Goal: Navigation & Orientation: Find specific page/section

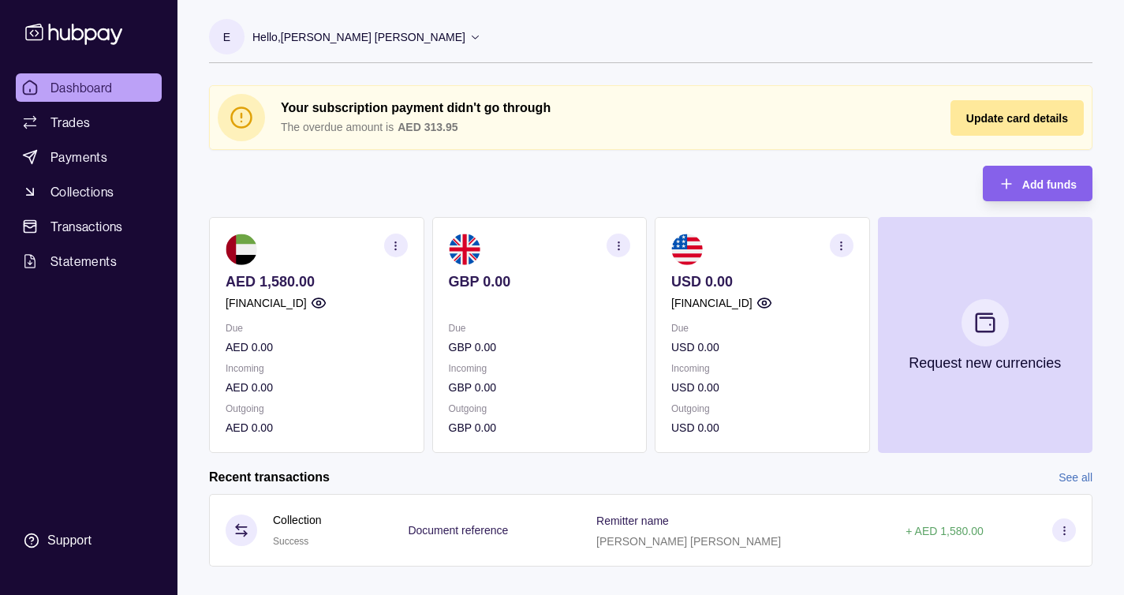
scroll to position [22, 0]
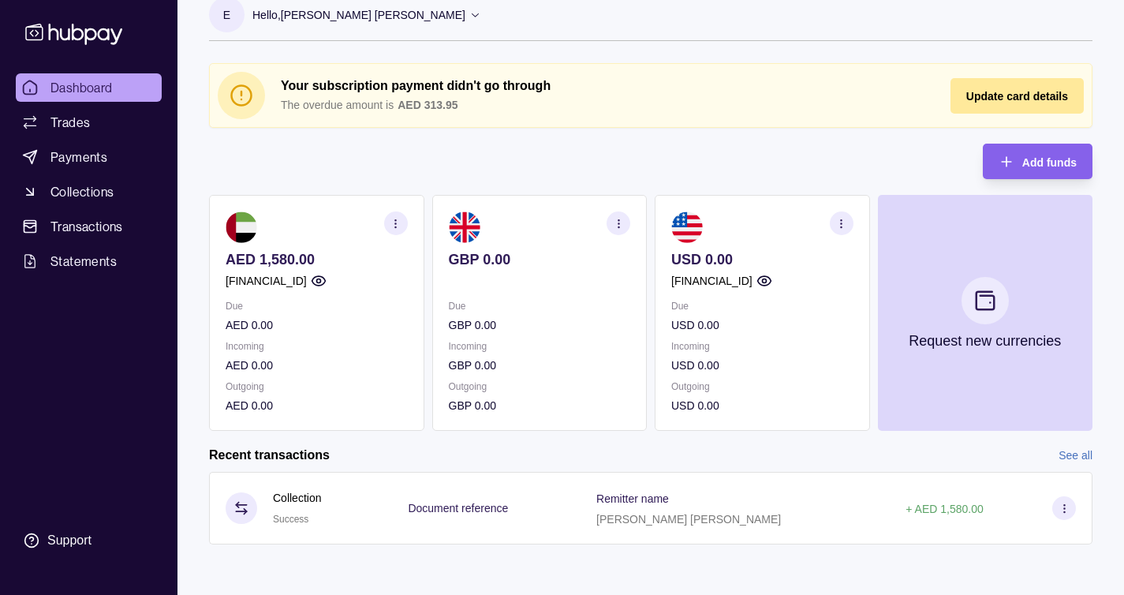
click at [1059, 502] on icon at bounding box center [1065, 508] width 12 height 12
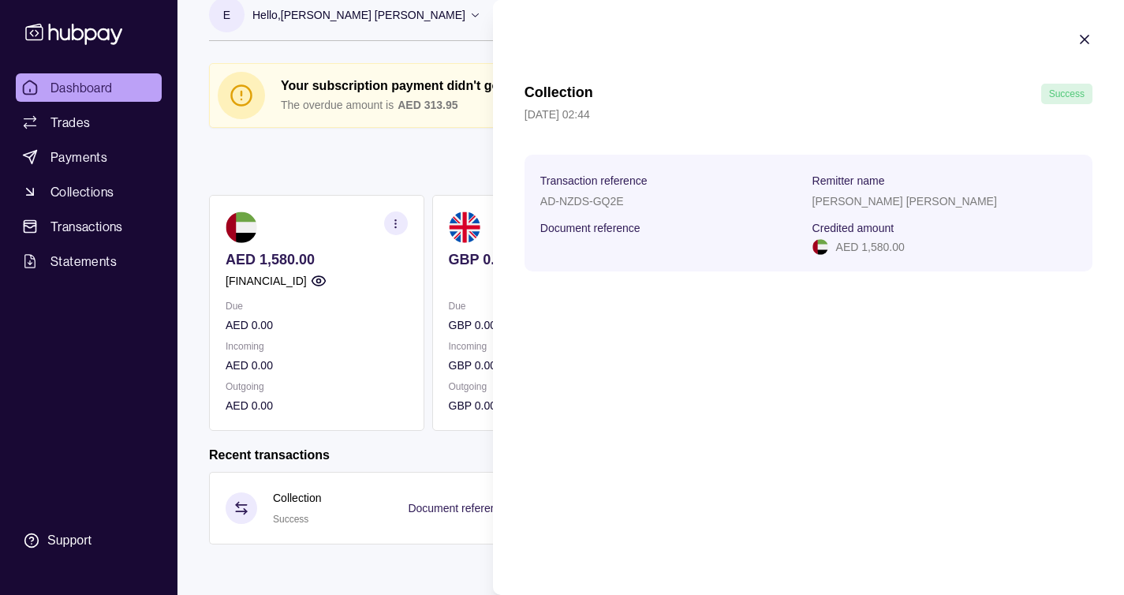
scroll to position [0, 0]
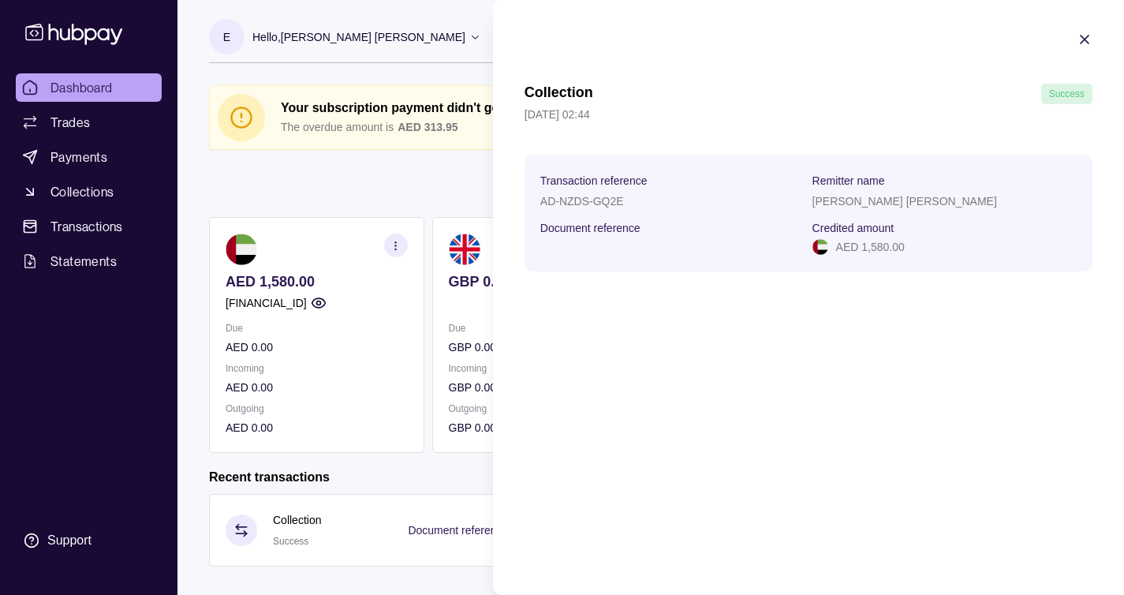
click at [1086, 43] on icon "button" at bounding box center [1085, 40] width 16 height 16
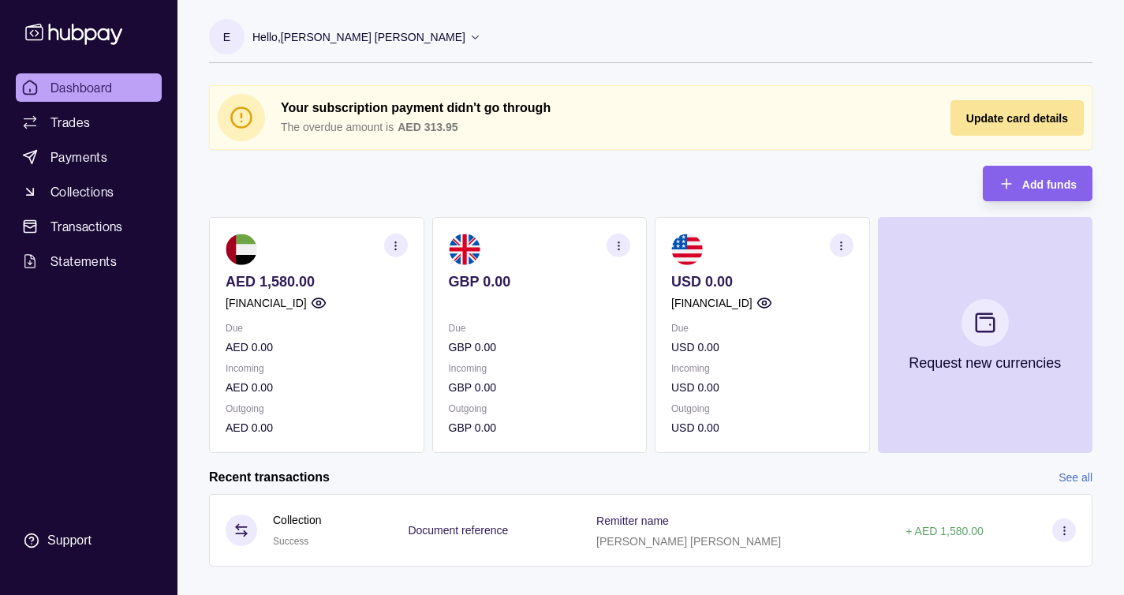
click at [1055, 125] on div "Update card details" at bounding box center [1017, 117] width 102 height 19
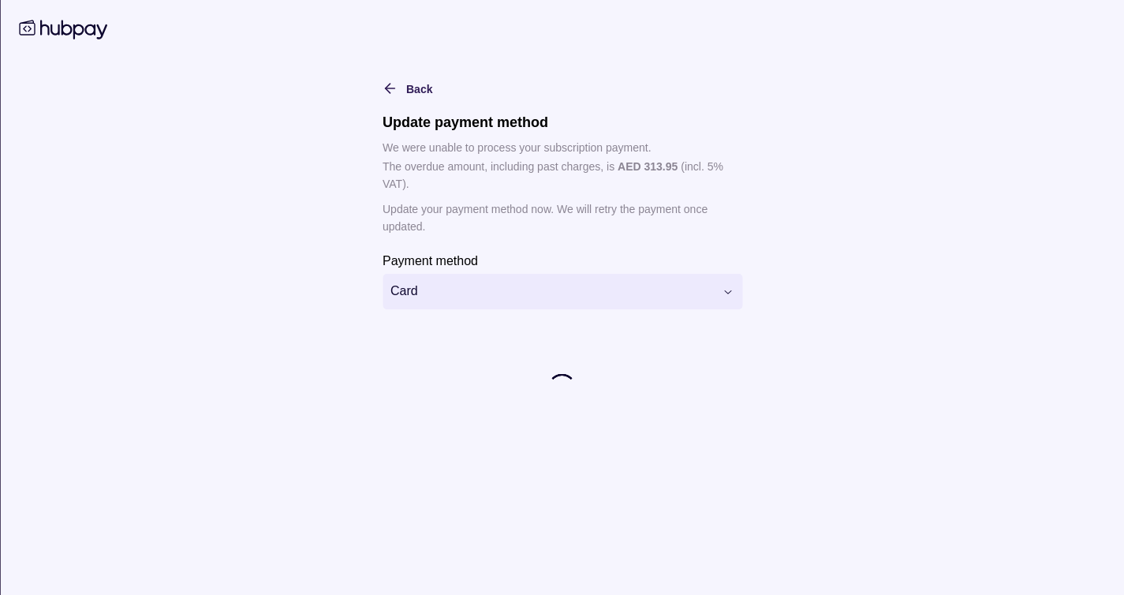
click at [610, 302] on html "Dashboard Trades Payments Collections Transactions Statements Support E Hello, …" at bounding box center [562, 308] width 1124 height 617
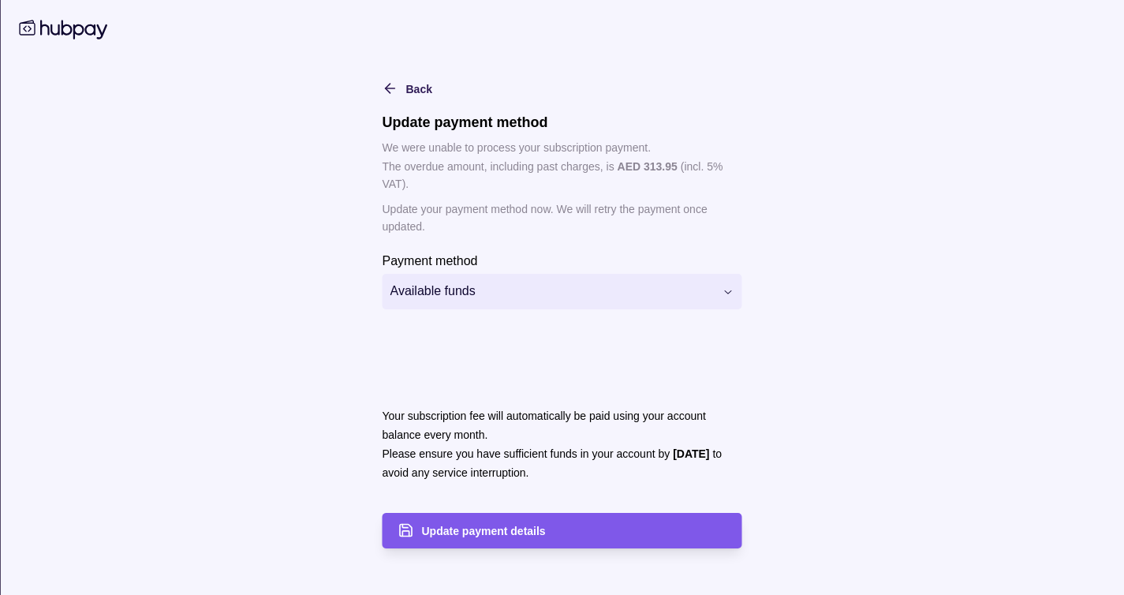
click at [518, 536] on div "Update payment details" at bounding box center [574, 530] width 304 height 19
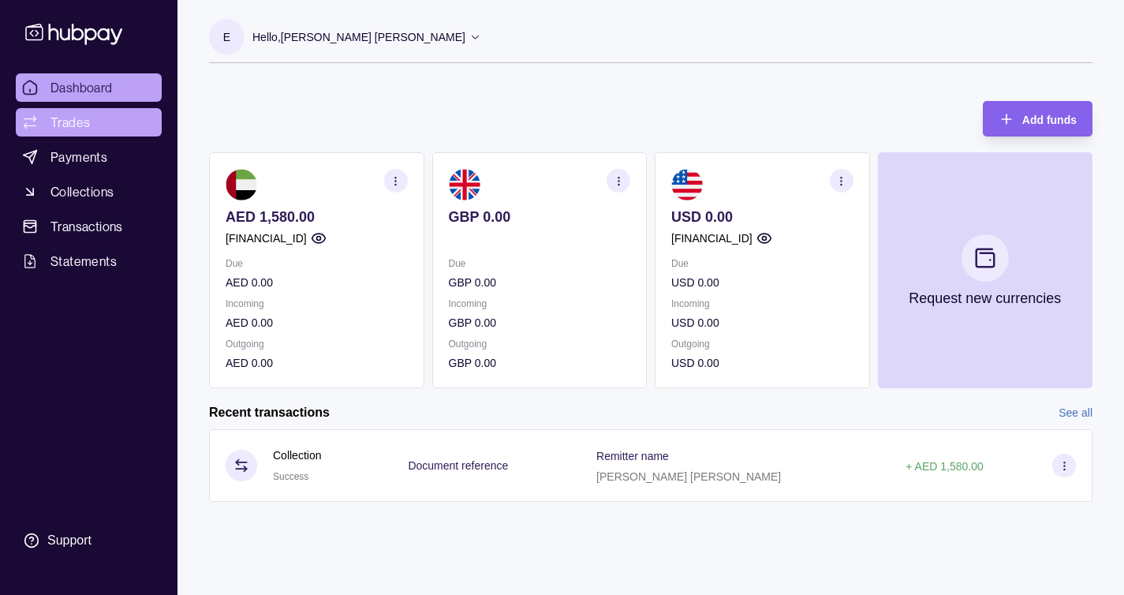
click at [130, 108] on link "Trades" at bounding box center [89, 122] width 146 height 28
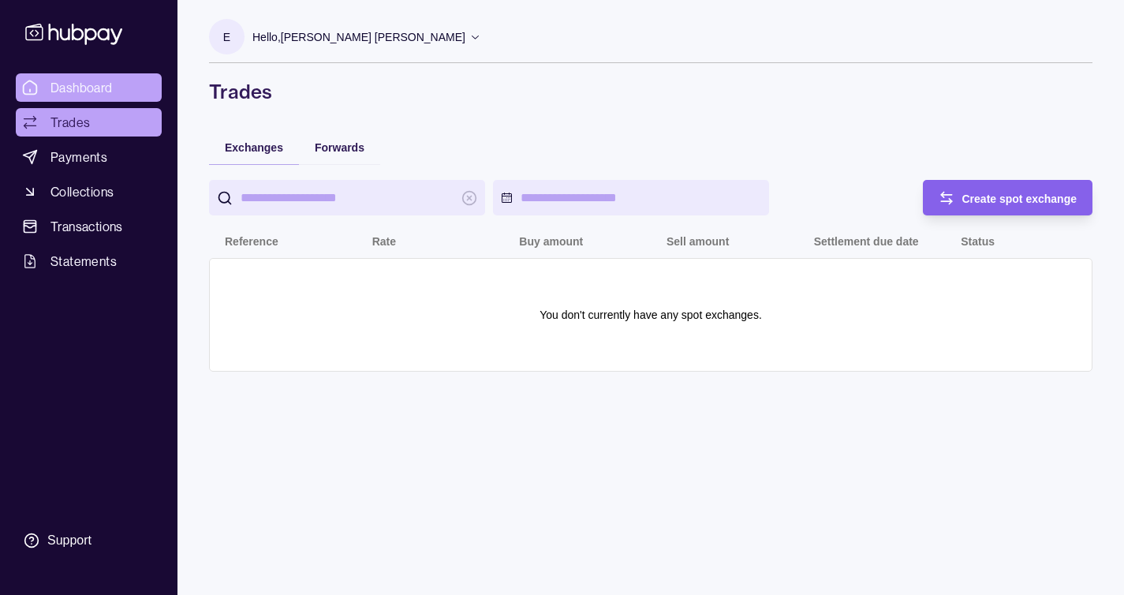
click at [132, 92] on link "Dashboard" at bounding box center [89, 87] width 146 height 28
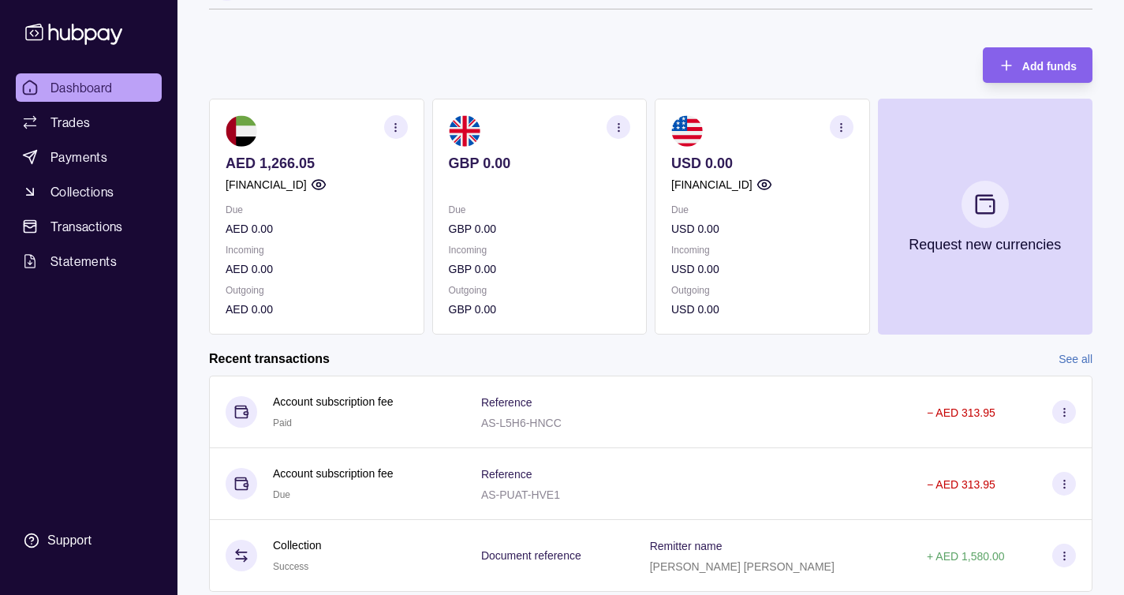
scroll to position [102, 0]
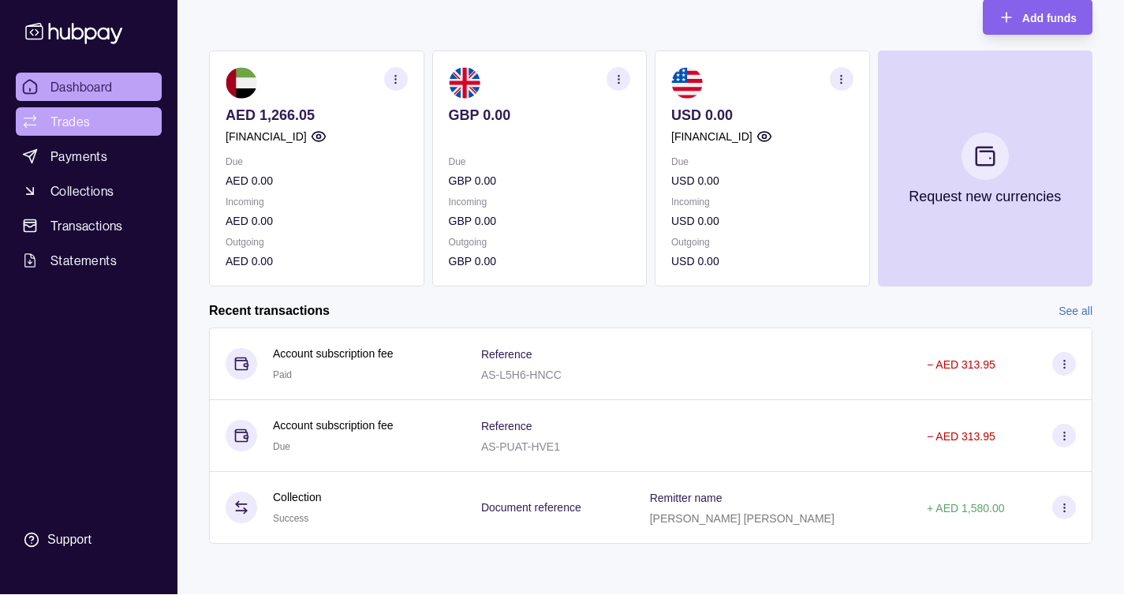
click at [108, 121] on link "Trades" at bounding box center [89, 121] width 146 height 28
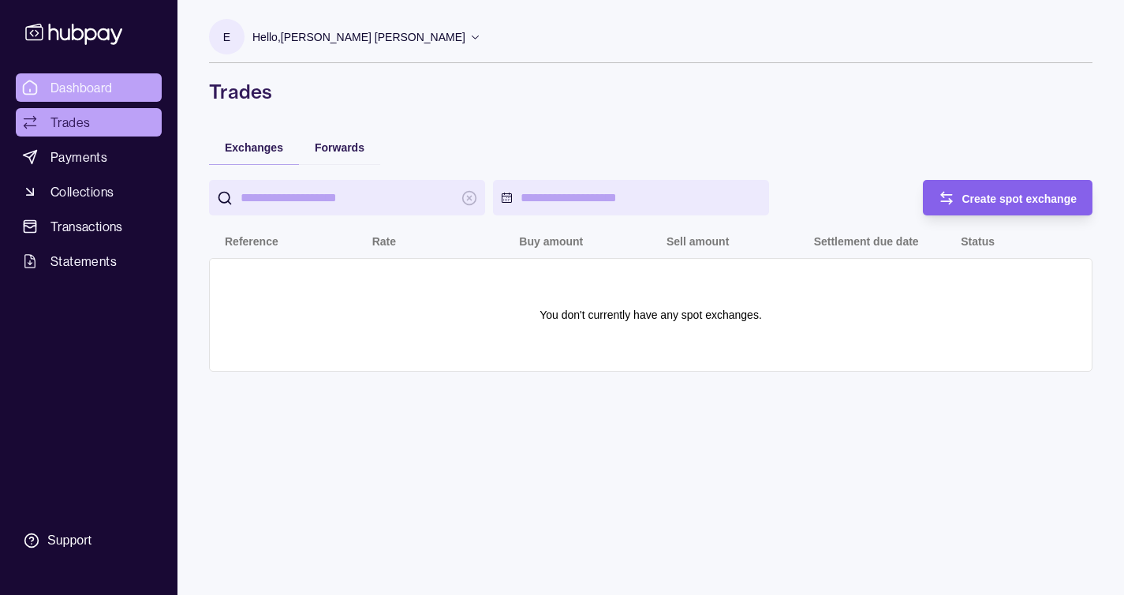
click at [115, 87] on link "Dashboard" at bounding box center [89, 87] width 146 height 28
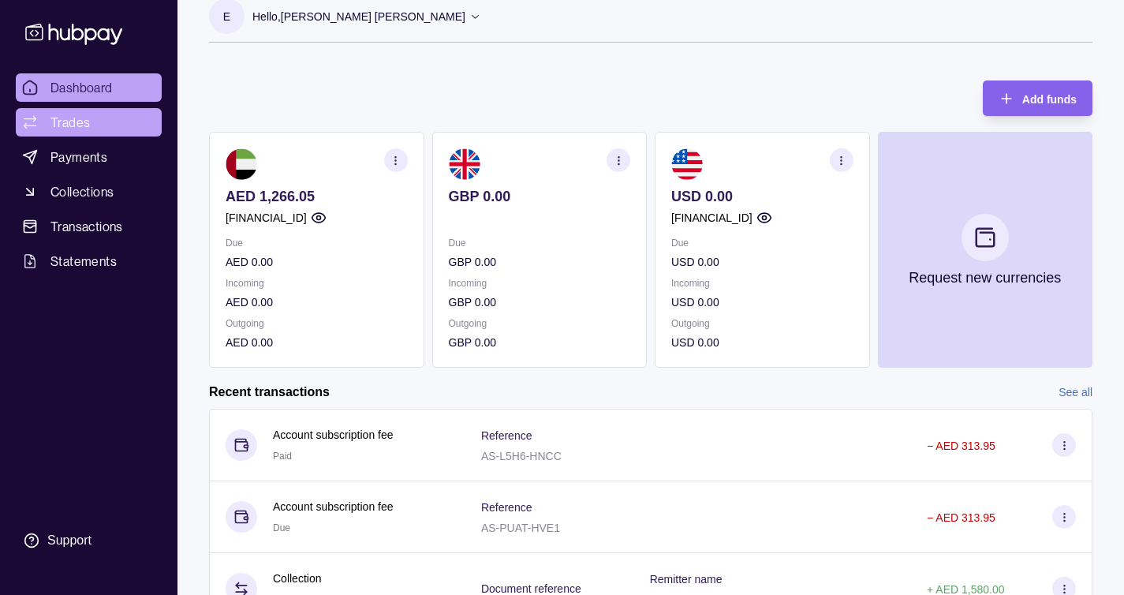
scroll to position [102, 0]
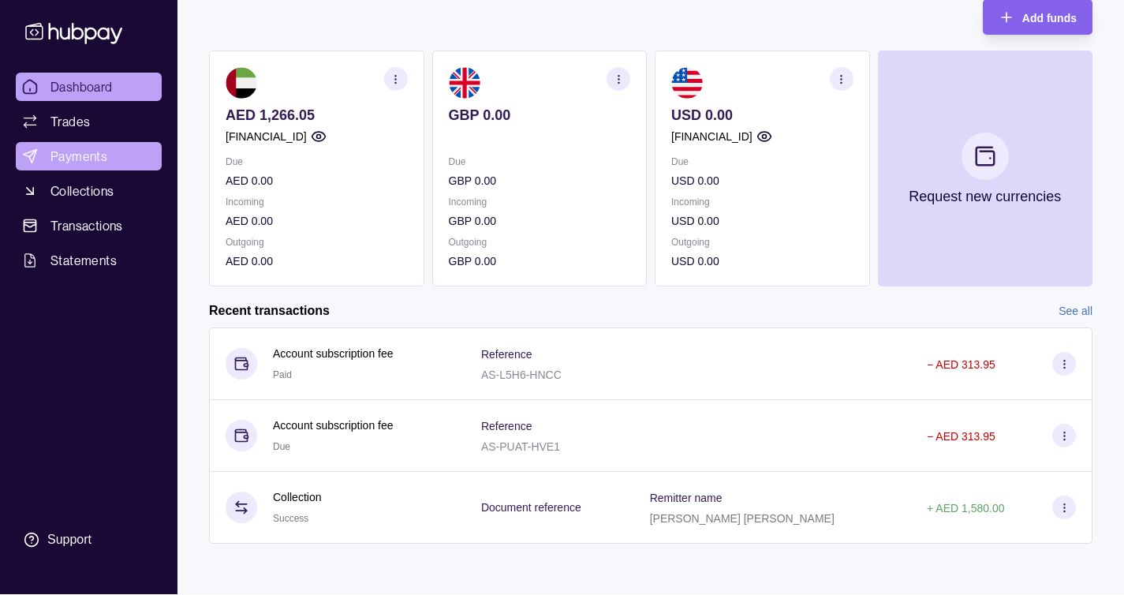
click at [118, 161] on link "Payments" at bounding box center [89, 156] width 146 height 28
